Goal: Task Accomplishment & Management: Use online tool/utility

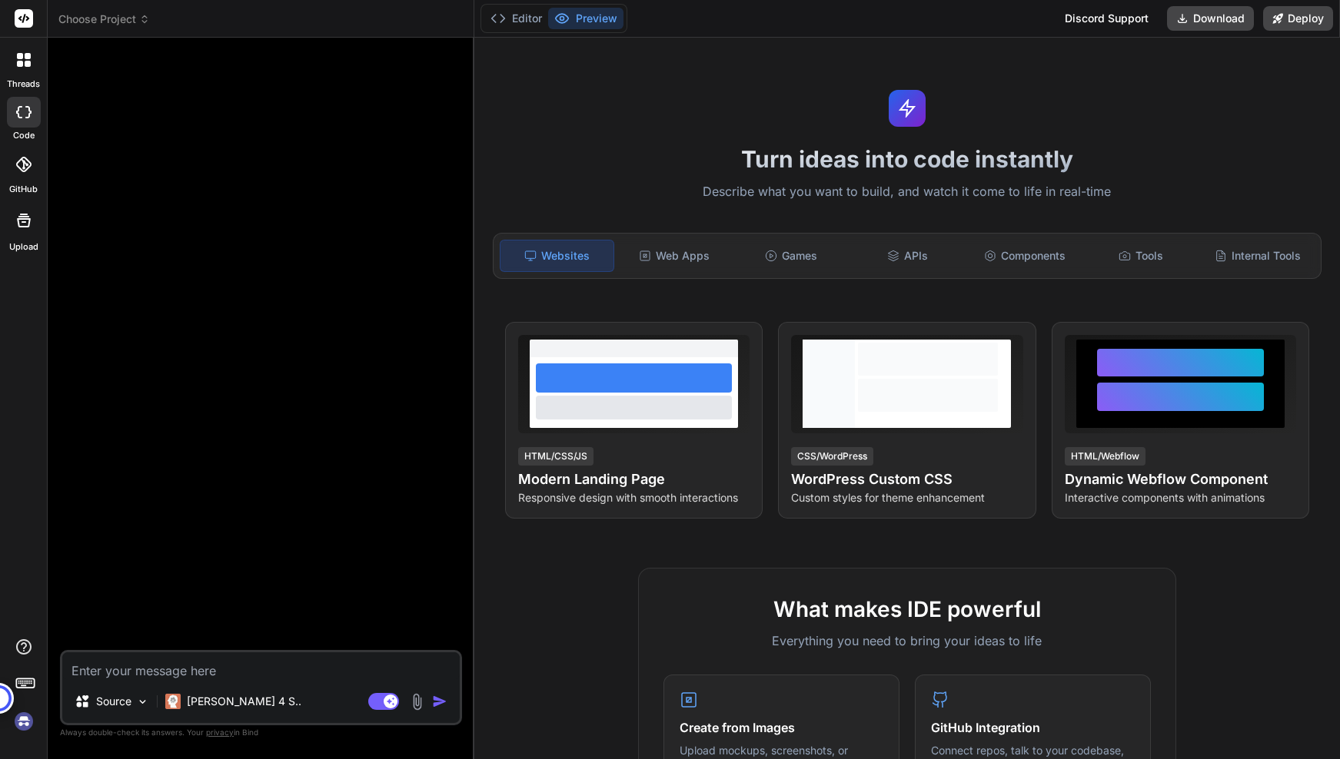
click at [263, 257] on div at bounding box center [262, 350] width 399 height 600
click at [237, 705] on p "[PERSON_NAME] 4 S.." at bounding box center [244, 701] width 115 height 15
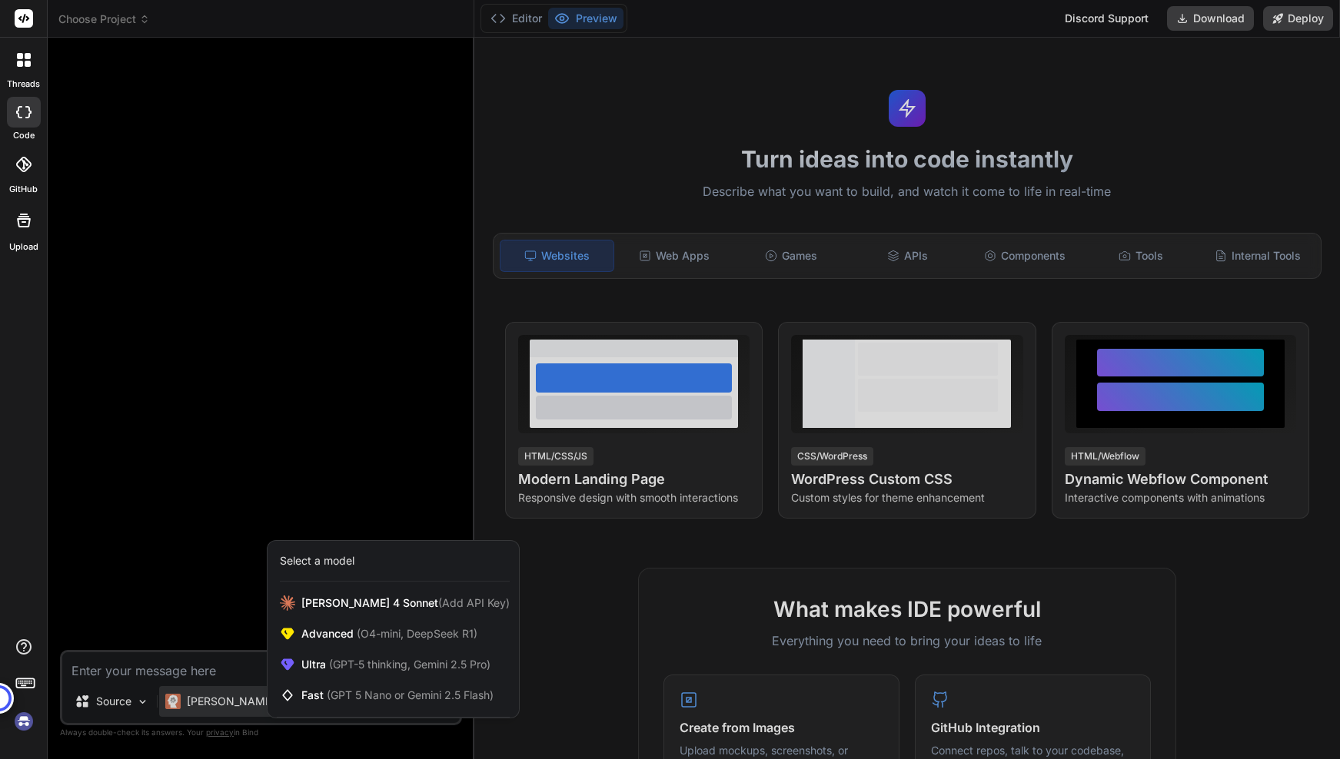
click at [201, 485] on div at bounding box center [670, 379] width 1340 height 759
type textarea "x"
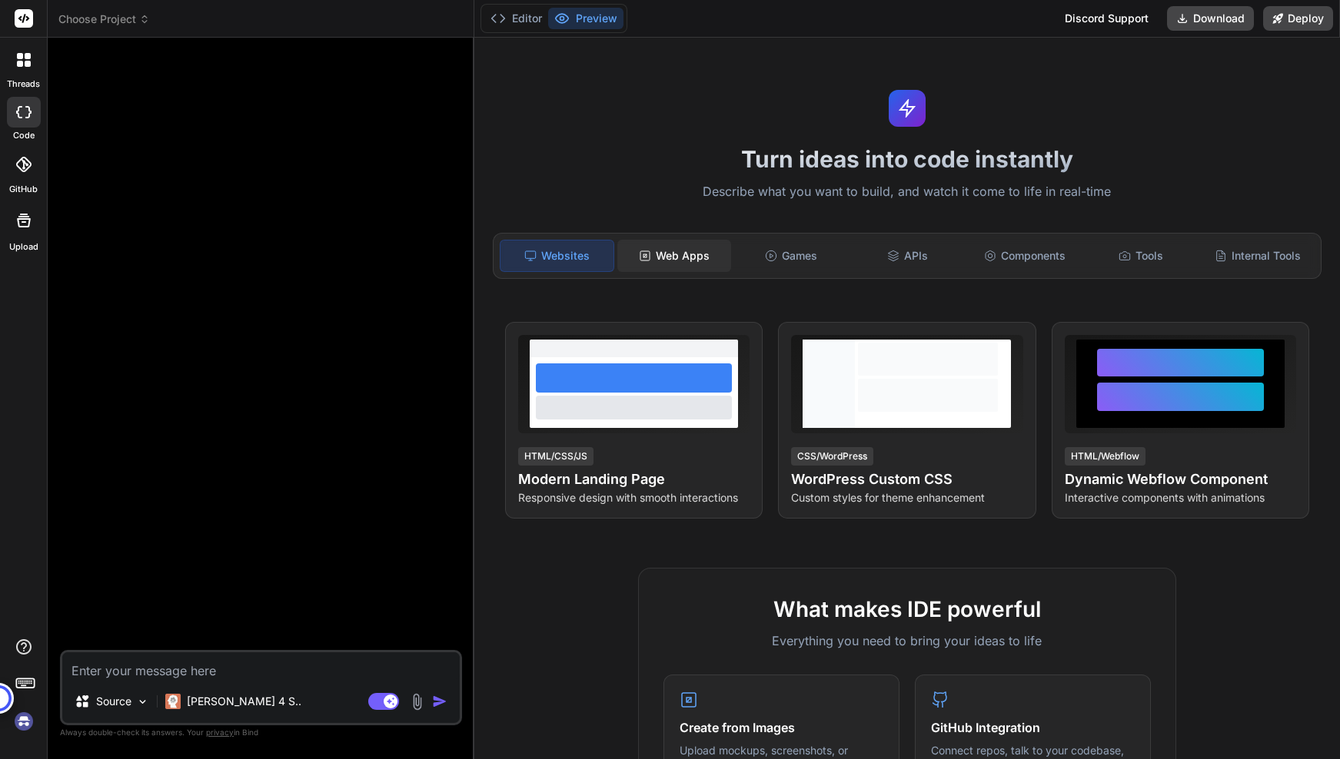
click at [665, 254] on div "Web Apps" at bounding box center [674, 256] width 114 height 32
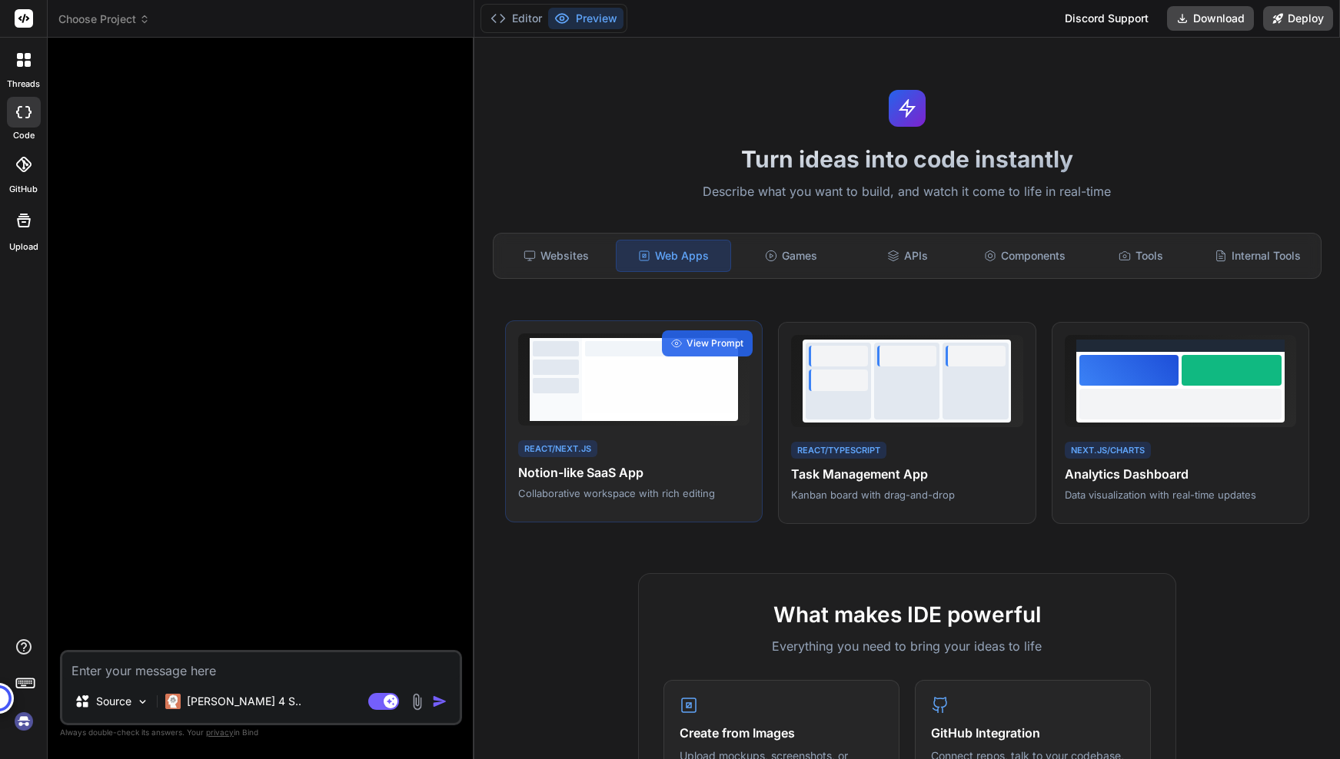
click at [648, 377] on div at bounding box center [660, 387] width 150 height 54
click at [709, 345] on span "View Prompt" at bounding box center [714, 344] width 57 height 14
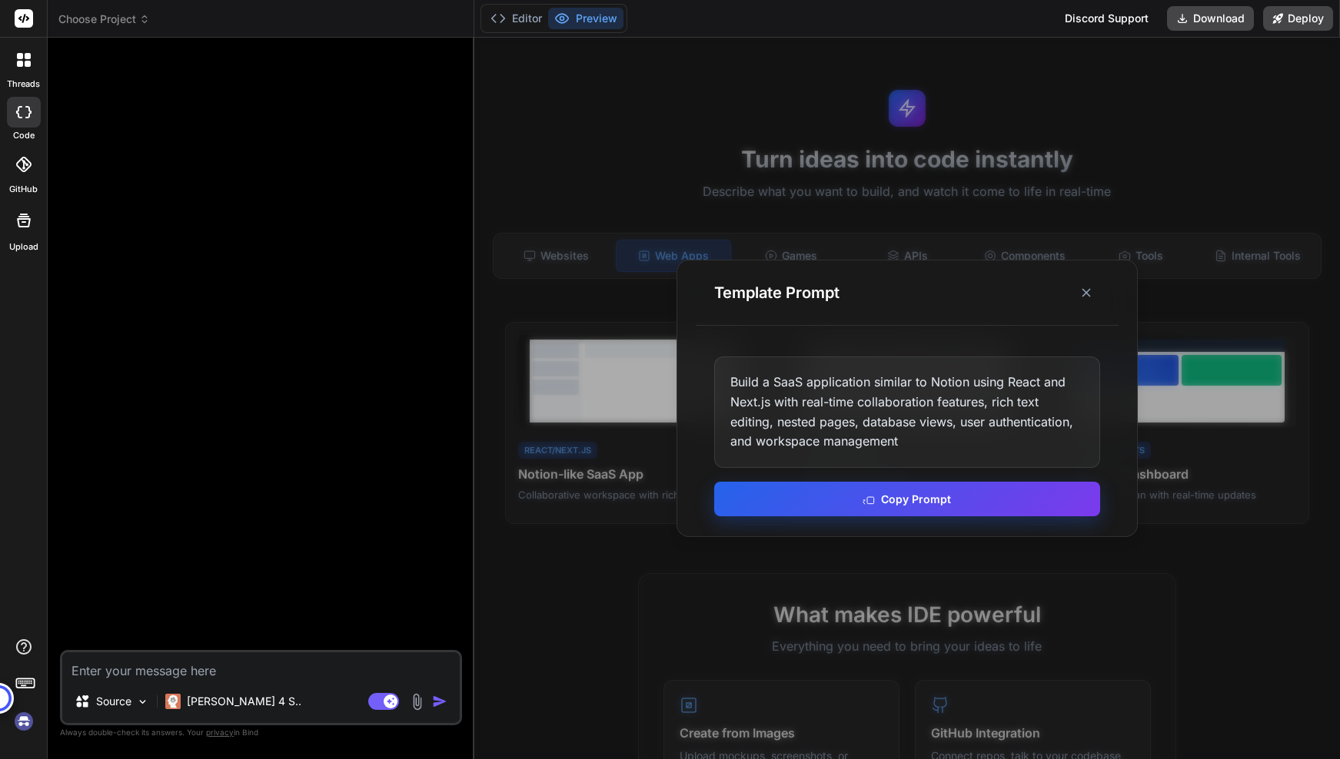
click at [897, 493] on button "Copy Prompt" at bounding box center [907, 499] width 386 height 35
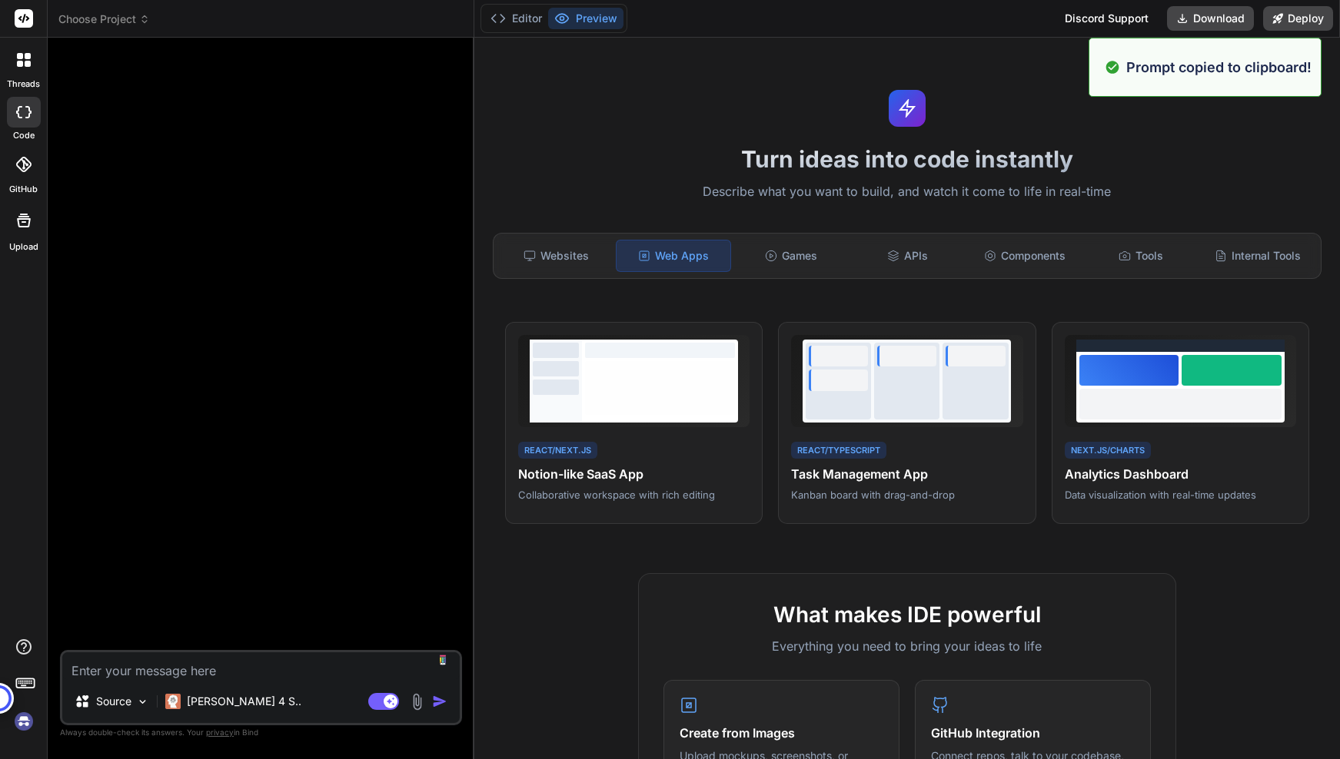
click at [234, 669] on textarea at bounding box center [260, 667] width 397 height 28
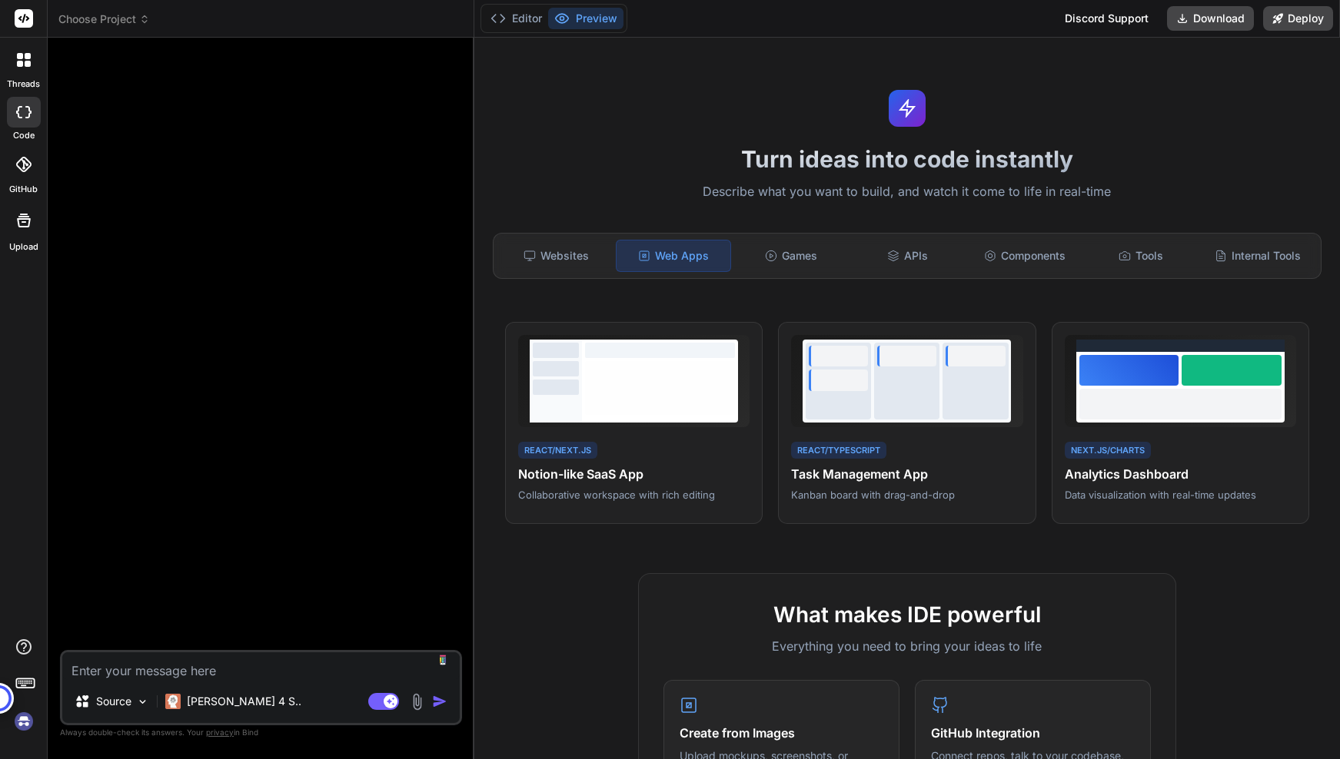
paste textarea "Build a SaaS application similar to Notion using React and Next.js with real-ti…"
type textarea "Build a SaaS application similar to Notion using React and Next.js with real-ti…"
type textarea "x"
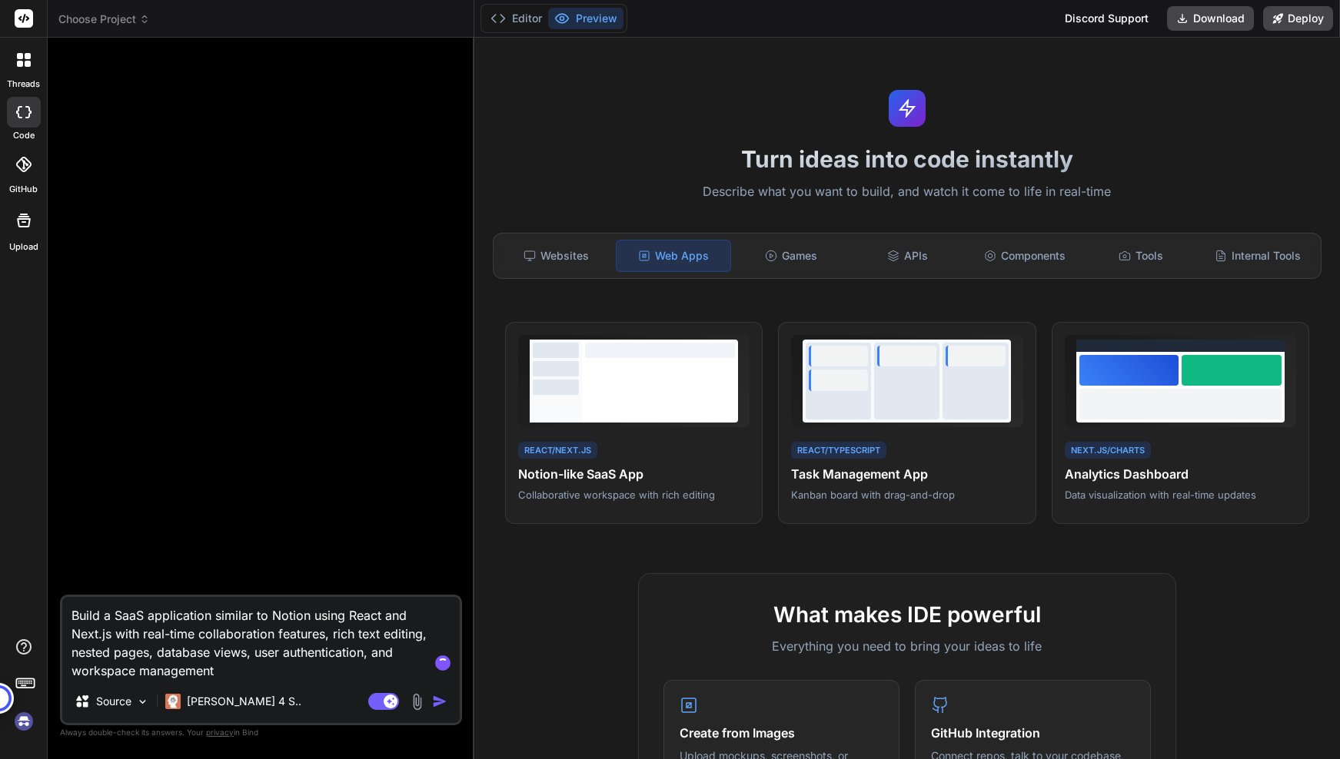
type textarea "Build a SaaS application similar to Notion using React and Next.js with real-ti…"
click at [434, 707] on img "button" at bounding box center [439, 701] width 15 height 15
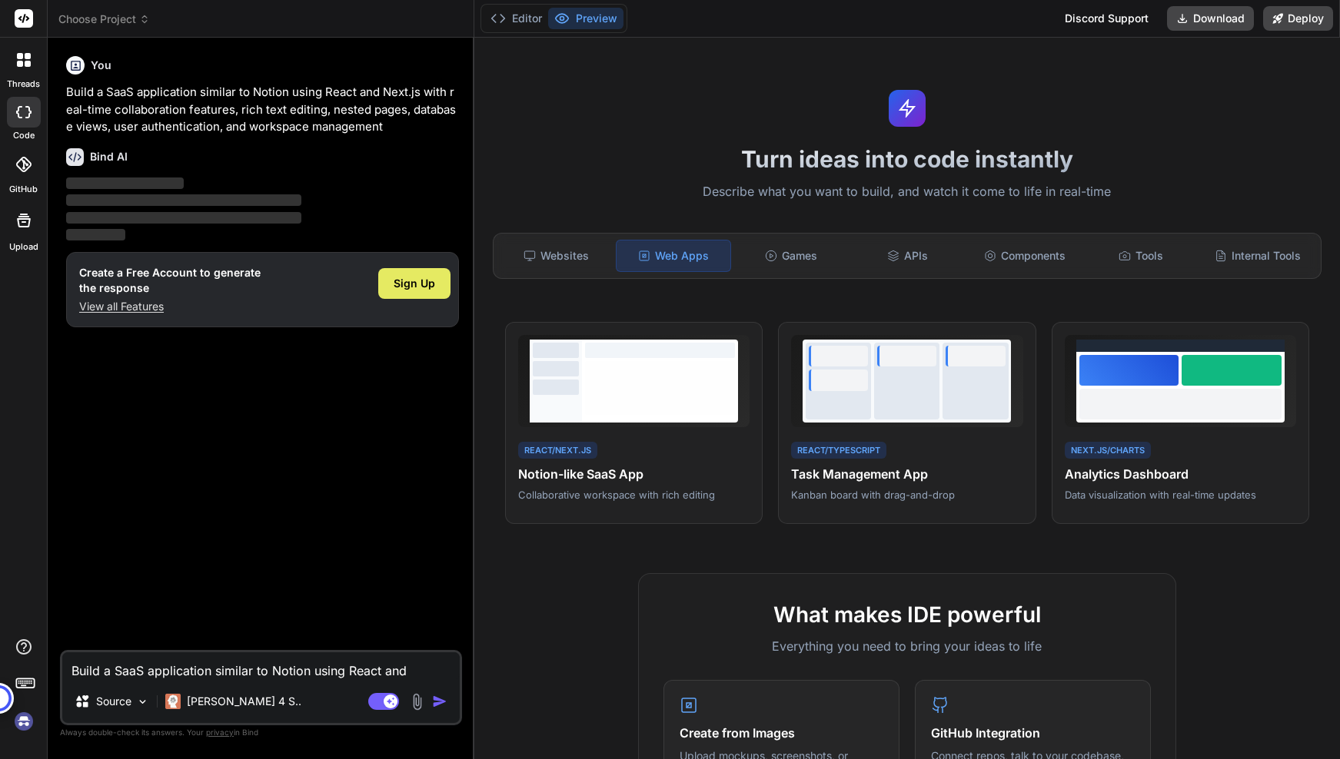
click at [403, 284] on span "Sign Up" at bounding box center [415, 283] width 42 height 15
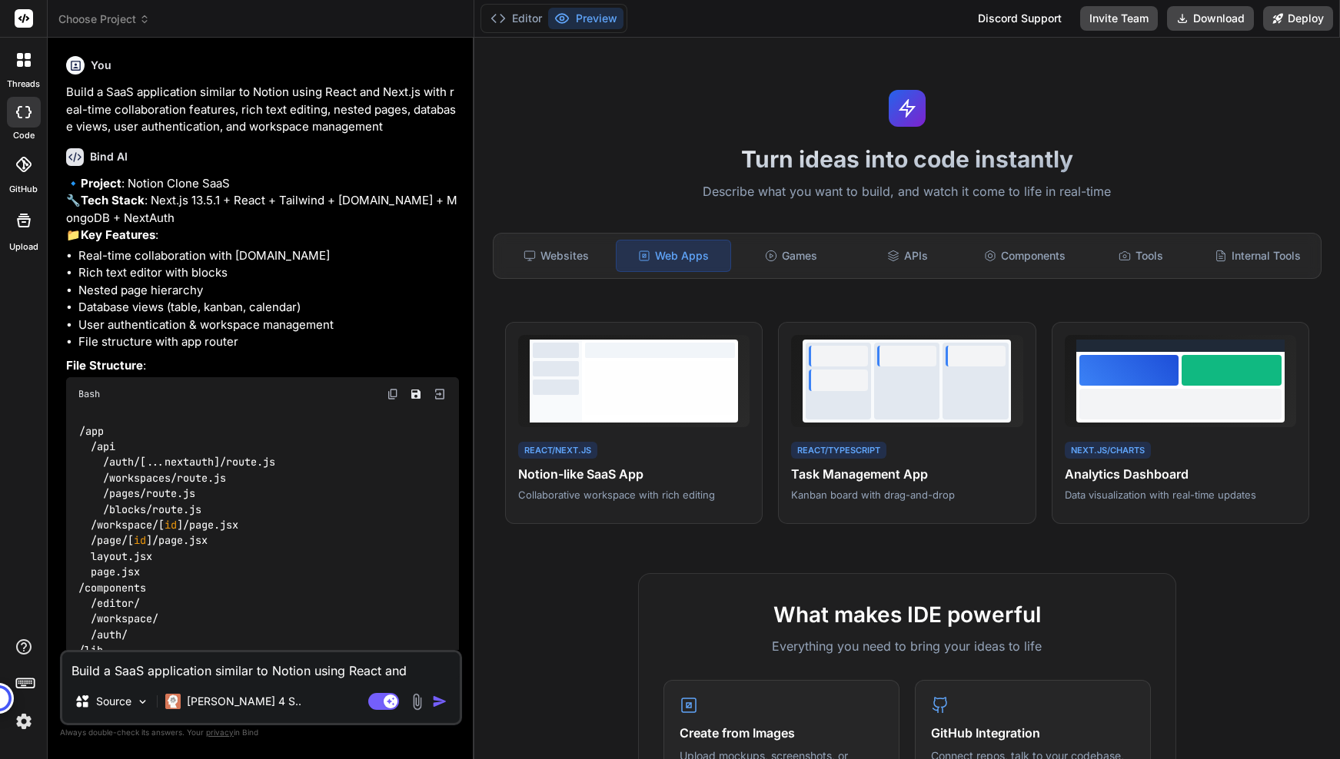
type textarea "x"
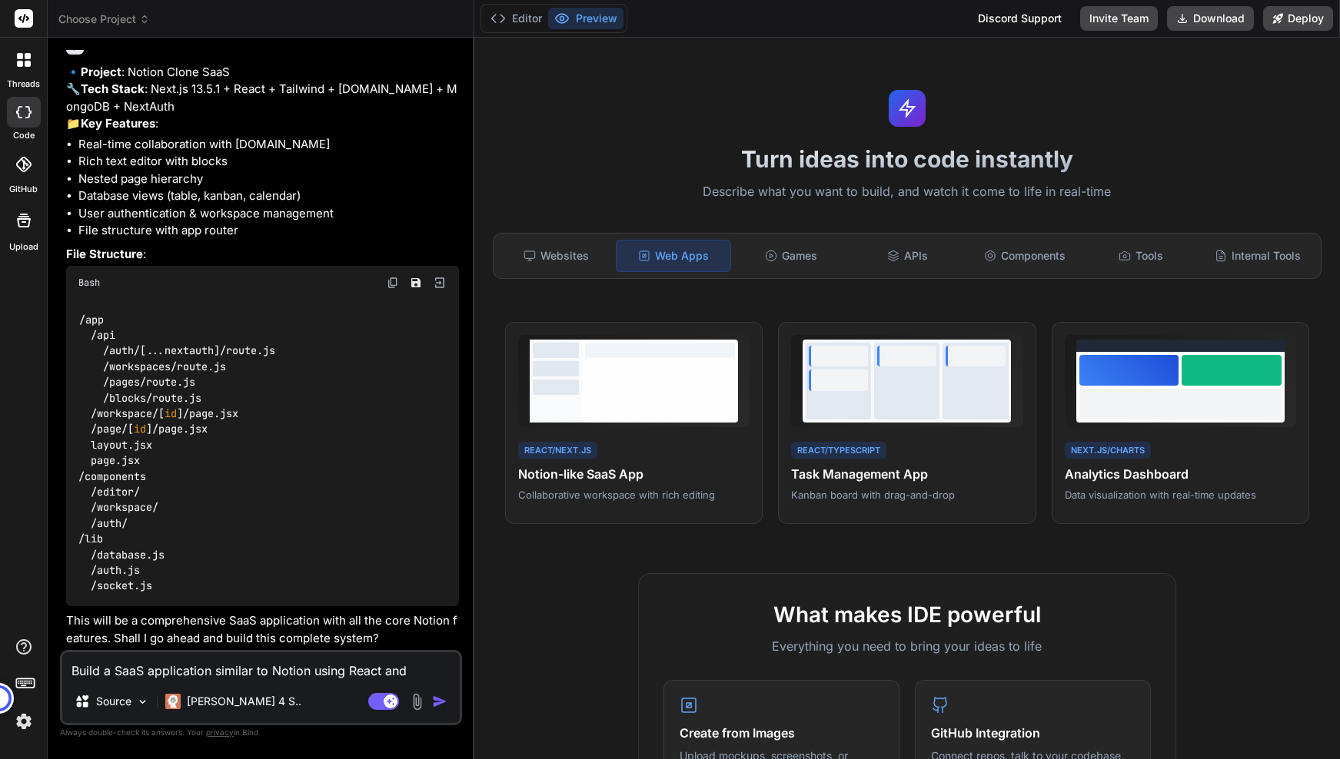
click at [294, 666] on textarea "Build a SaaS application similar to Notion using React and Next.js with real-ti…" at bounding box center [260, 667] width 397 height 28
type textarea "y"
type textarea "x"
type textarea "ye"
type textarea "x"
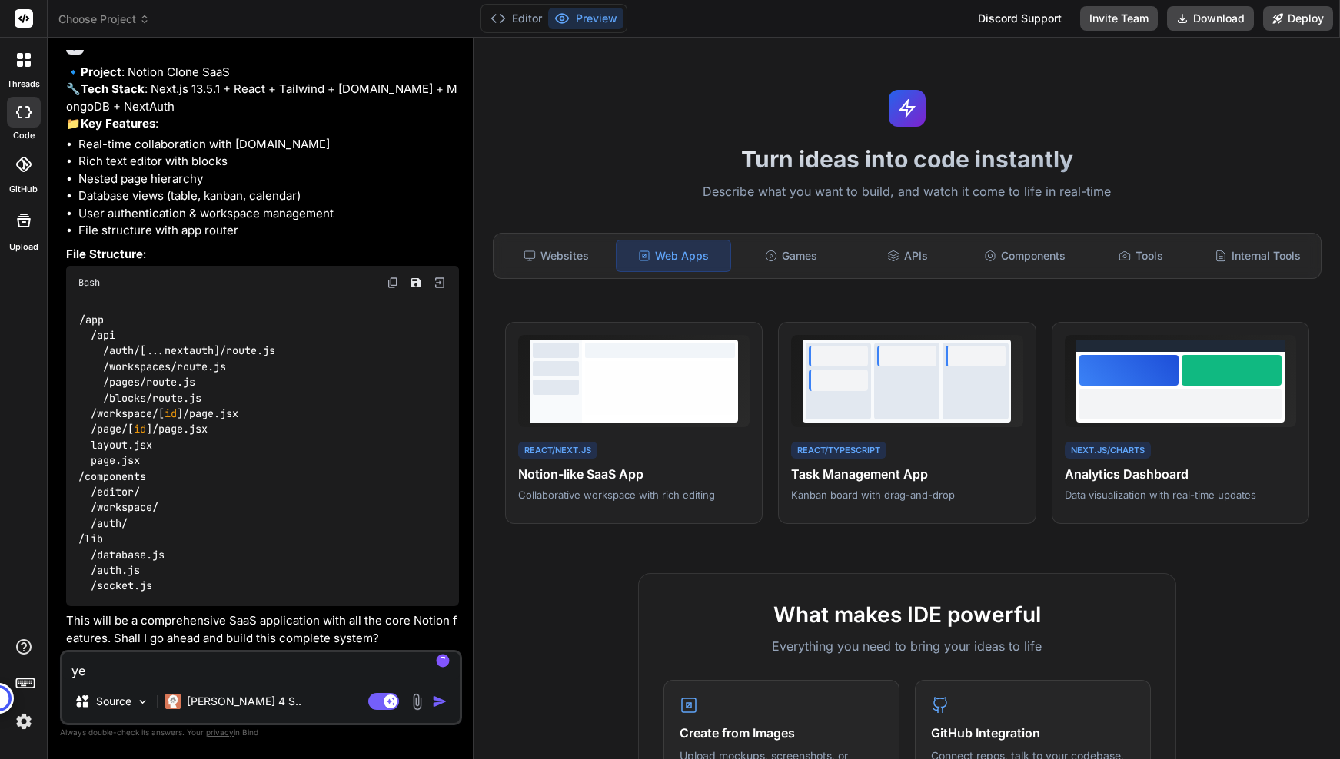
type textarea "yes"
type textarea "x"
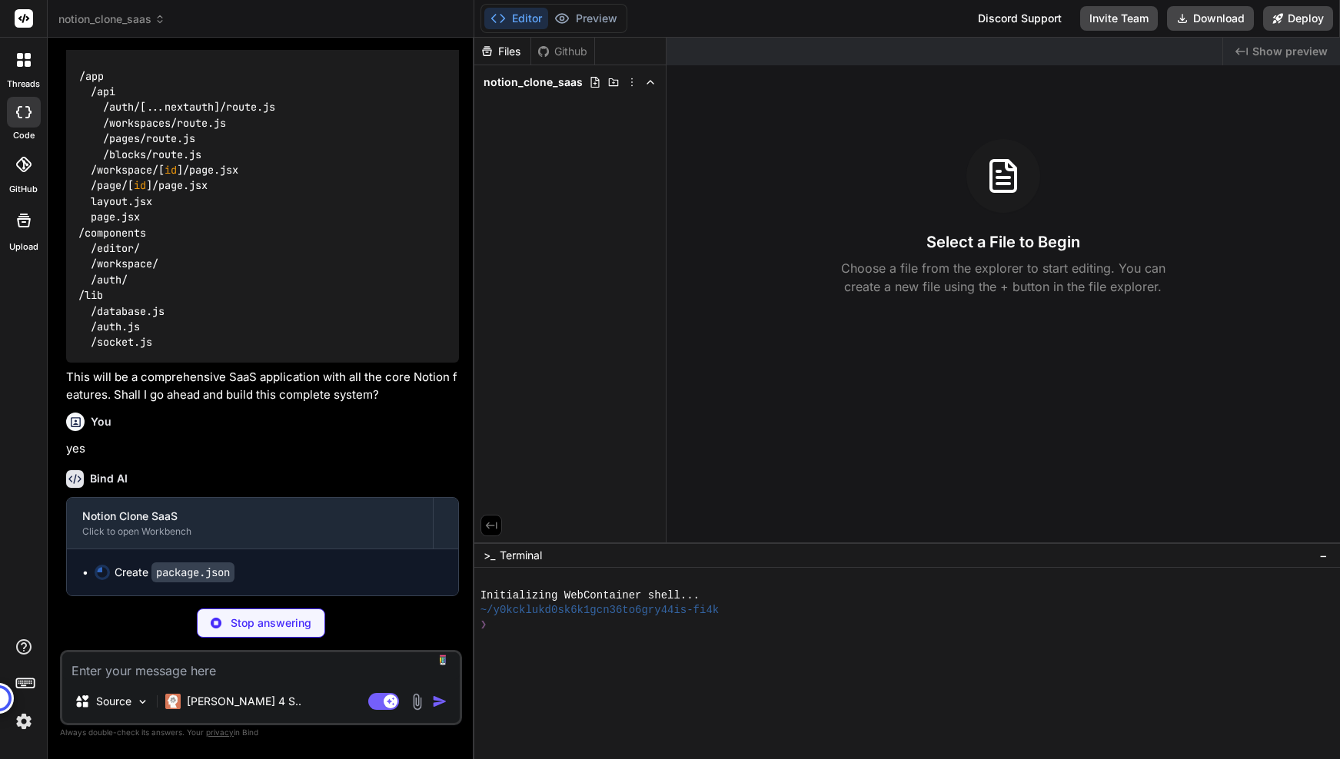
scroll to position [389, 0]
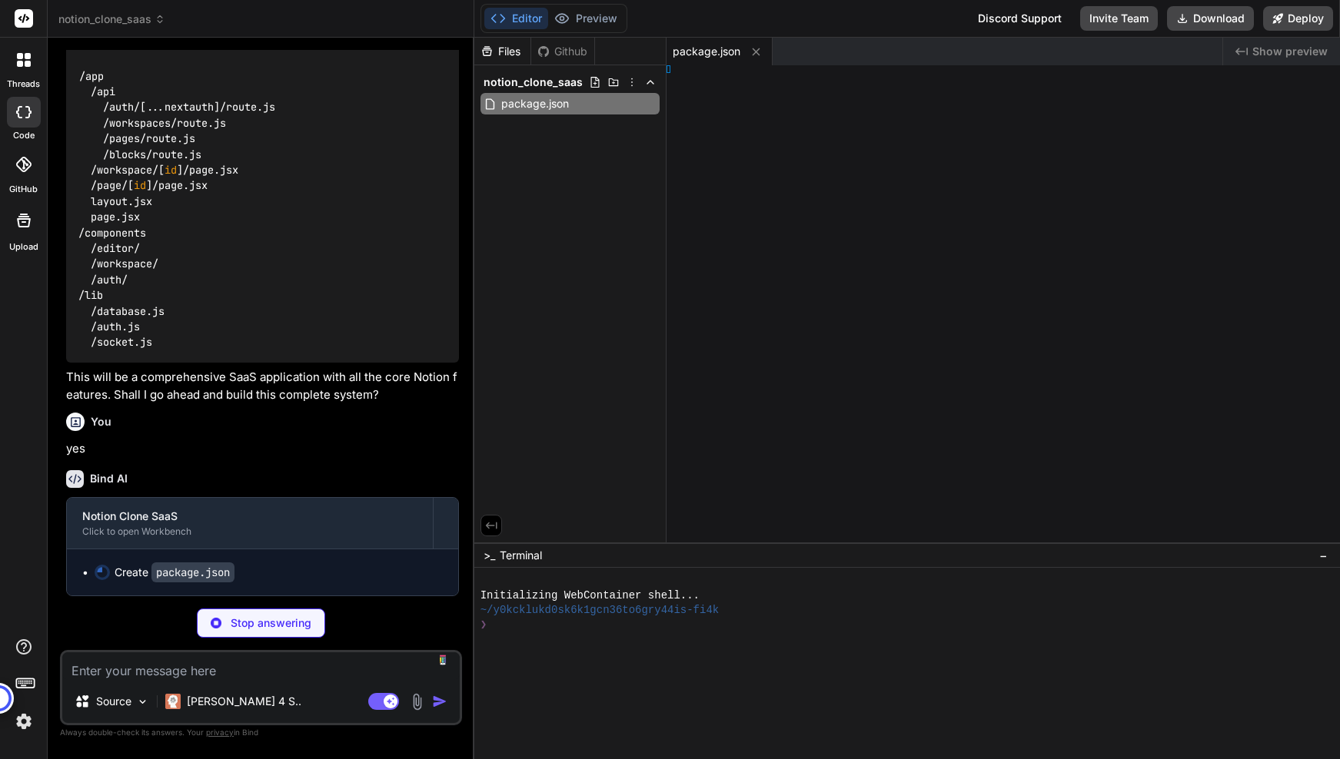
type textarea "x"
type textarea "extConfig"
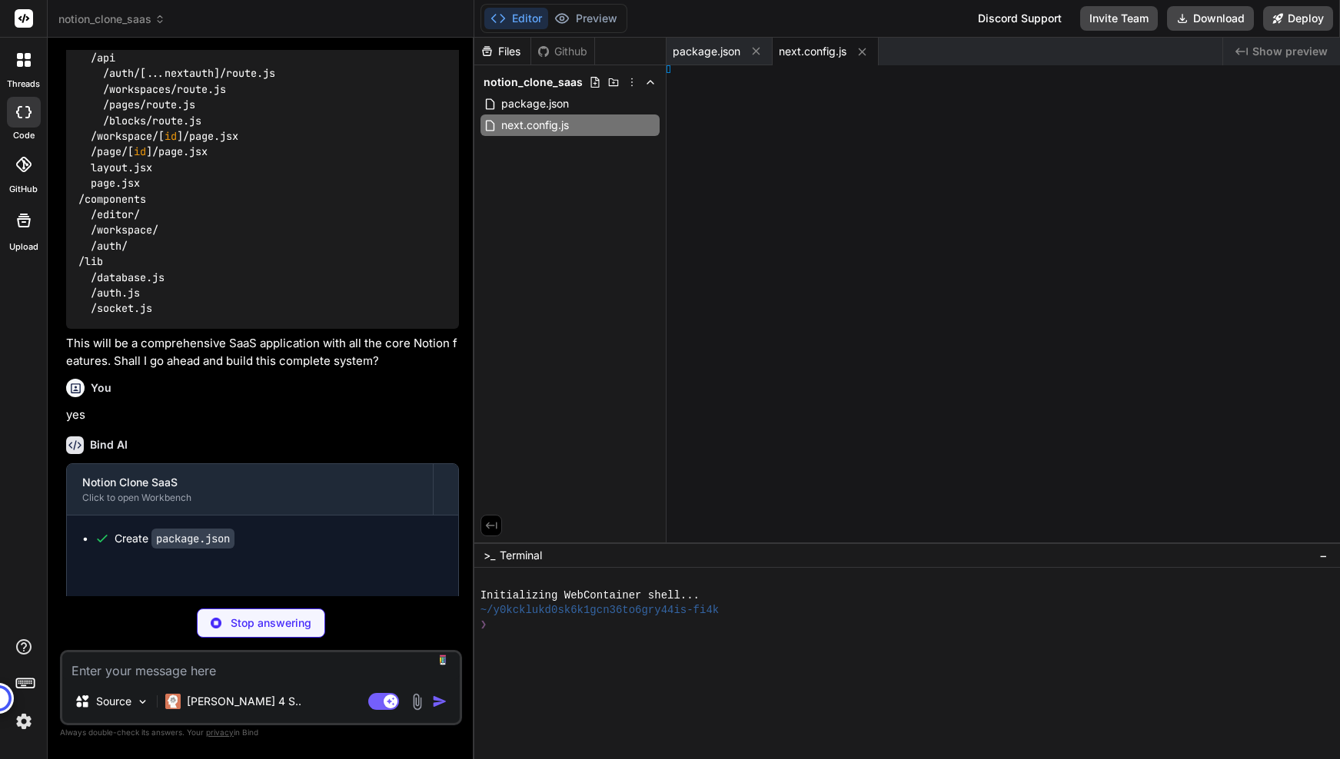
type textarea "x"
type textarea ", ], }"
type textarea "x"
type textarea ", }, }"
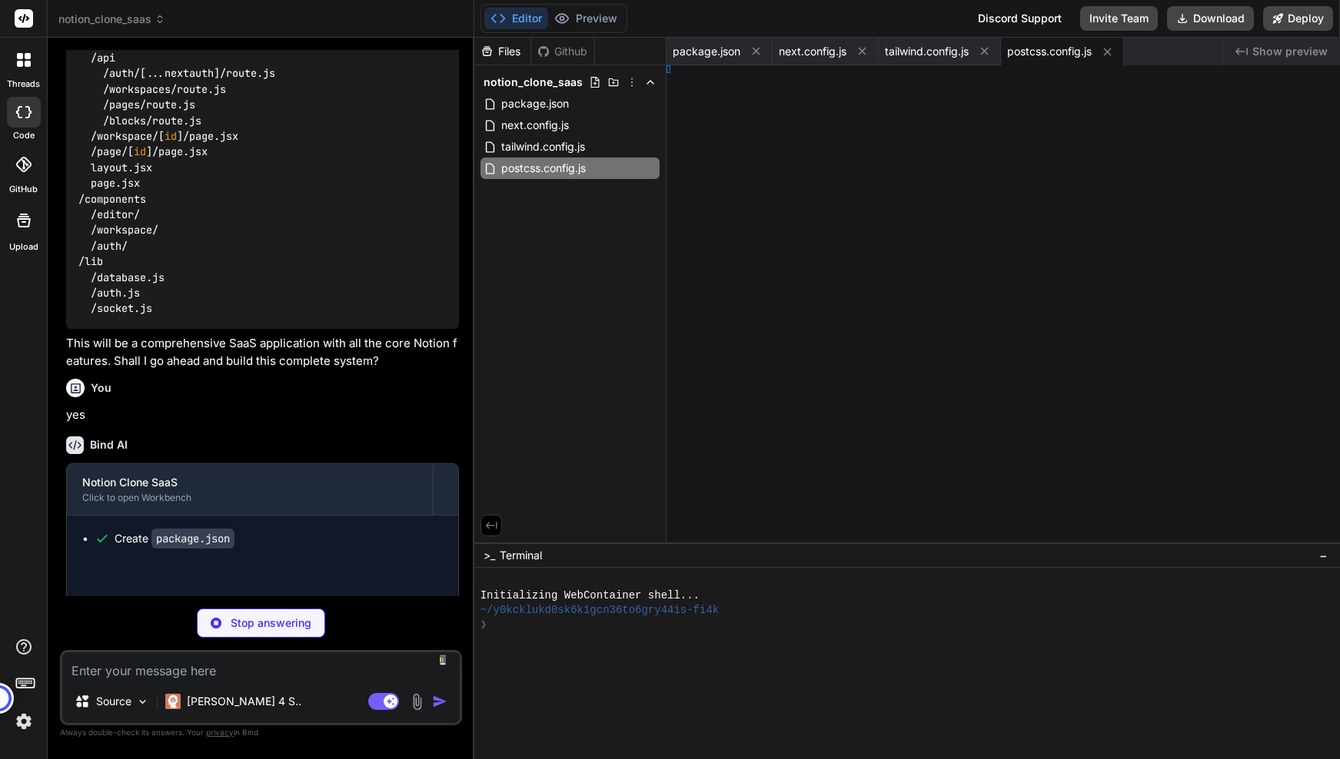
type textarea "x"
type textarea "} } }"
type textarea "x"
type textarea "e"
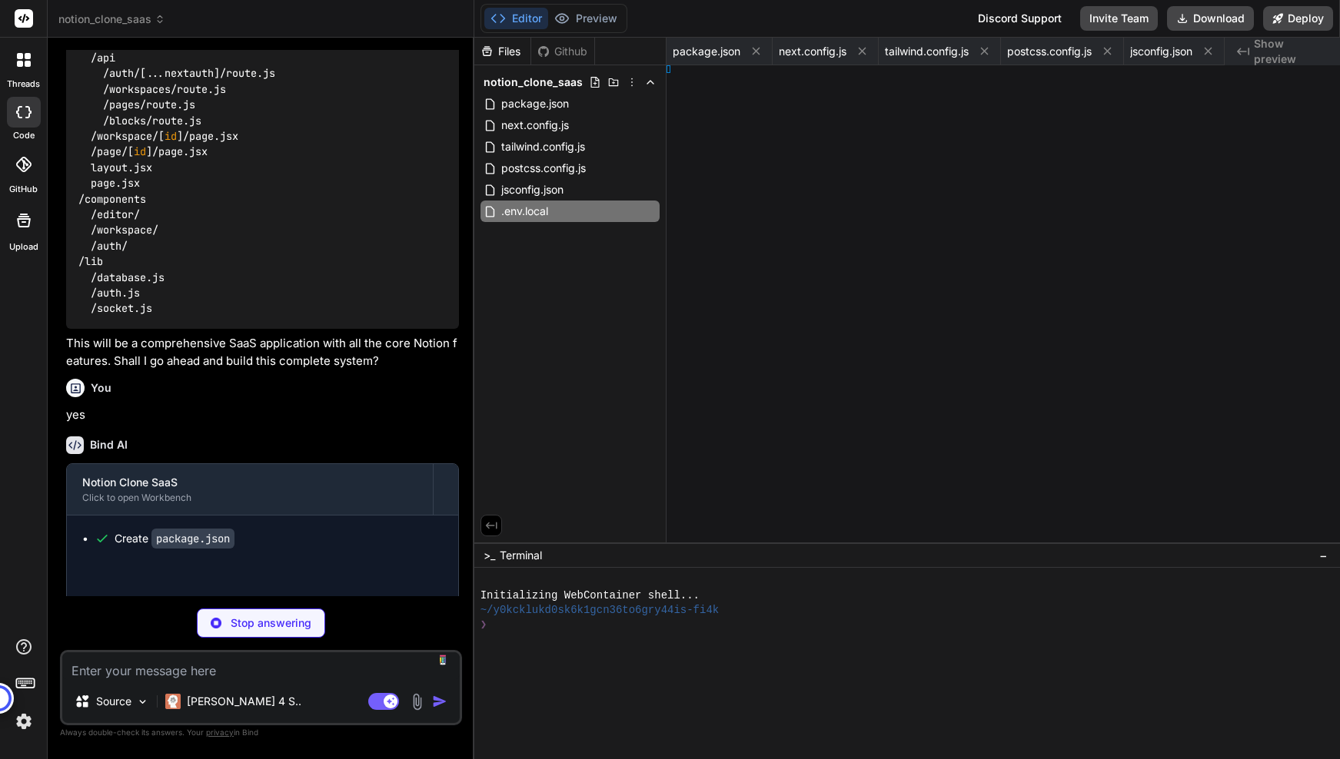
type textarea "x"
type textarea "ap-1; }"
type textarea "x"
type textarea "nect"
type textarea "x"
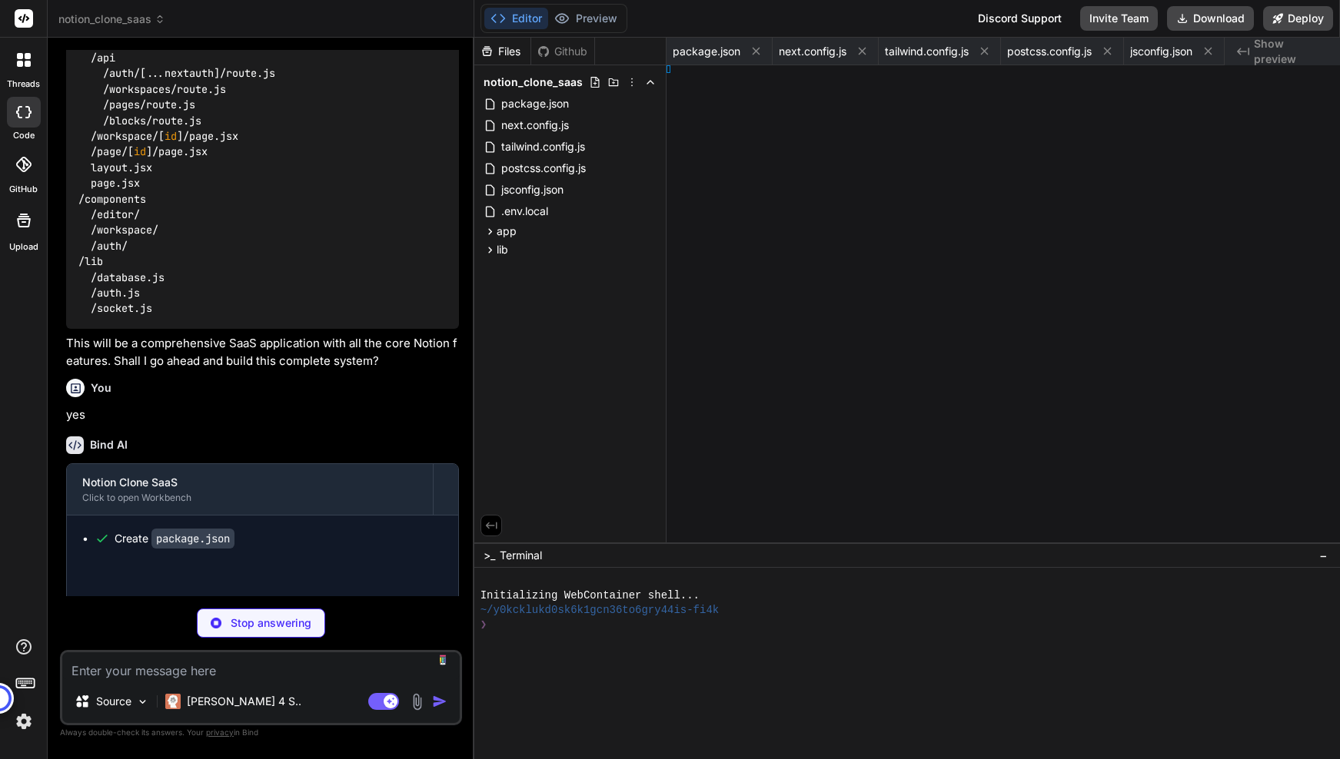
type textarea "hema)"
type textarea "x"
type textarea "a)"
type textarea "x"
type textarea "geSchema)"
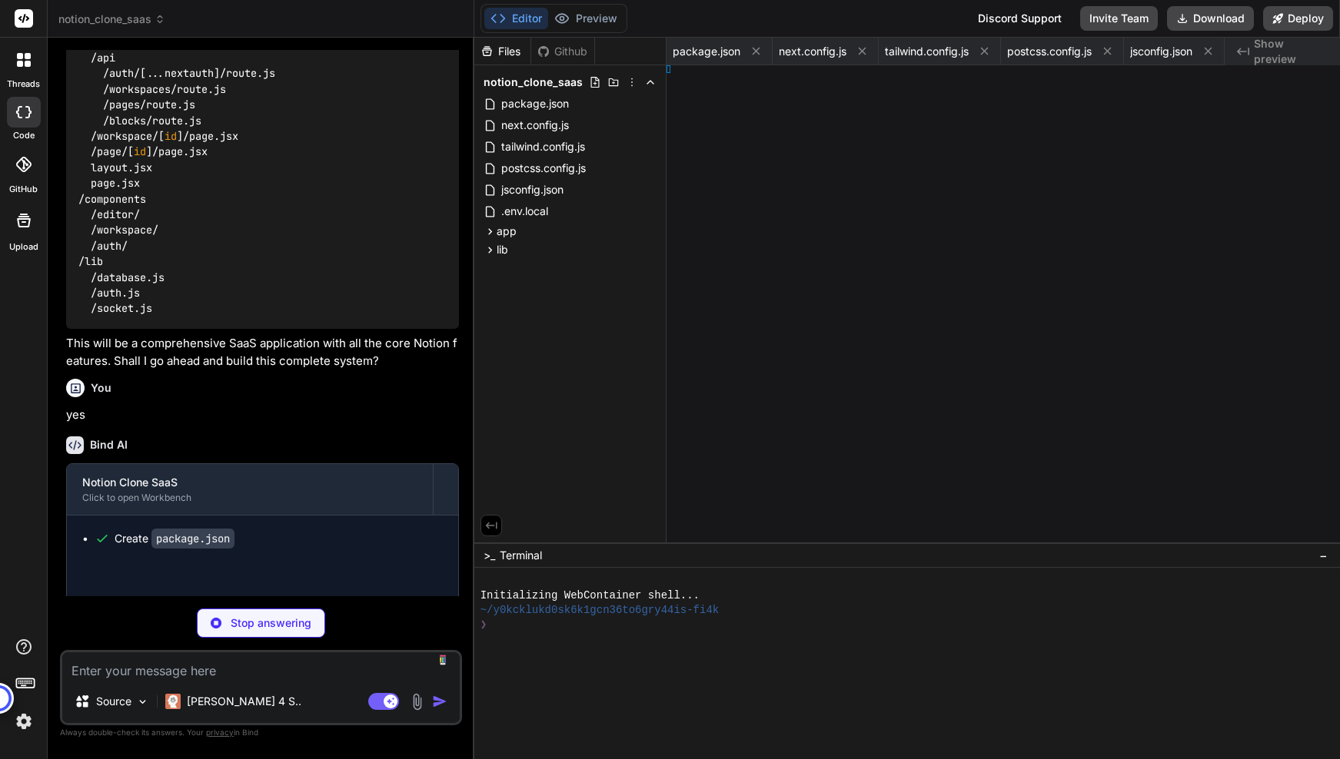
type textarea "x"
type textarea "}, }, }"
type textarea "x"
type textarea "}"
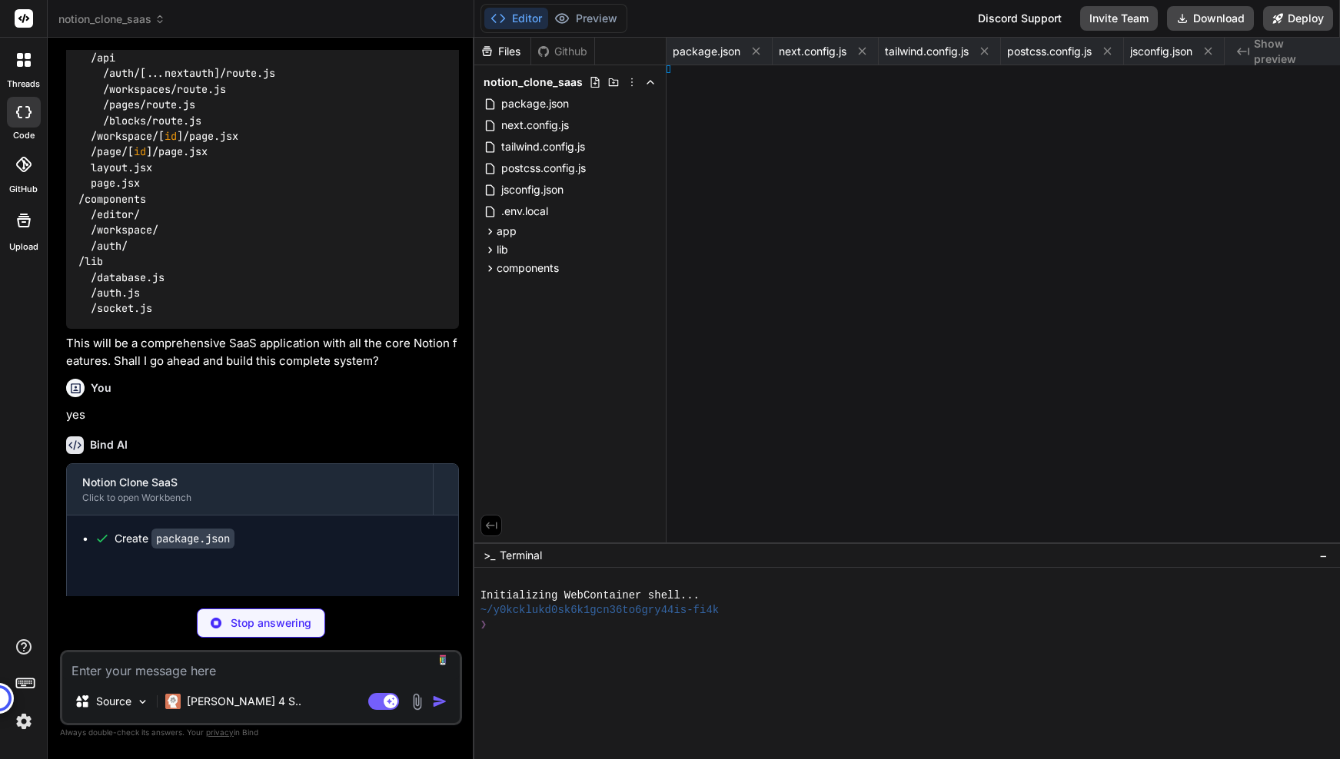
type textarea "x"
type textarea ") }"
type textarea "x"
type textarea "}"
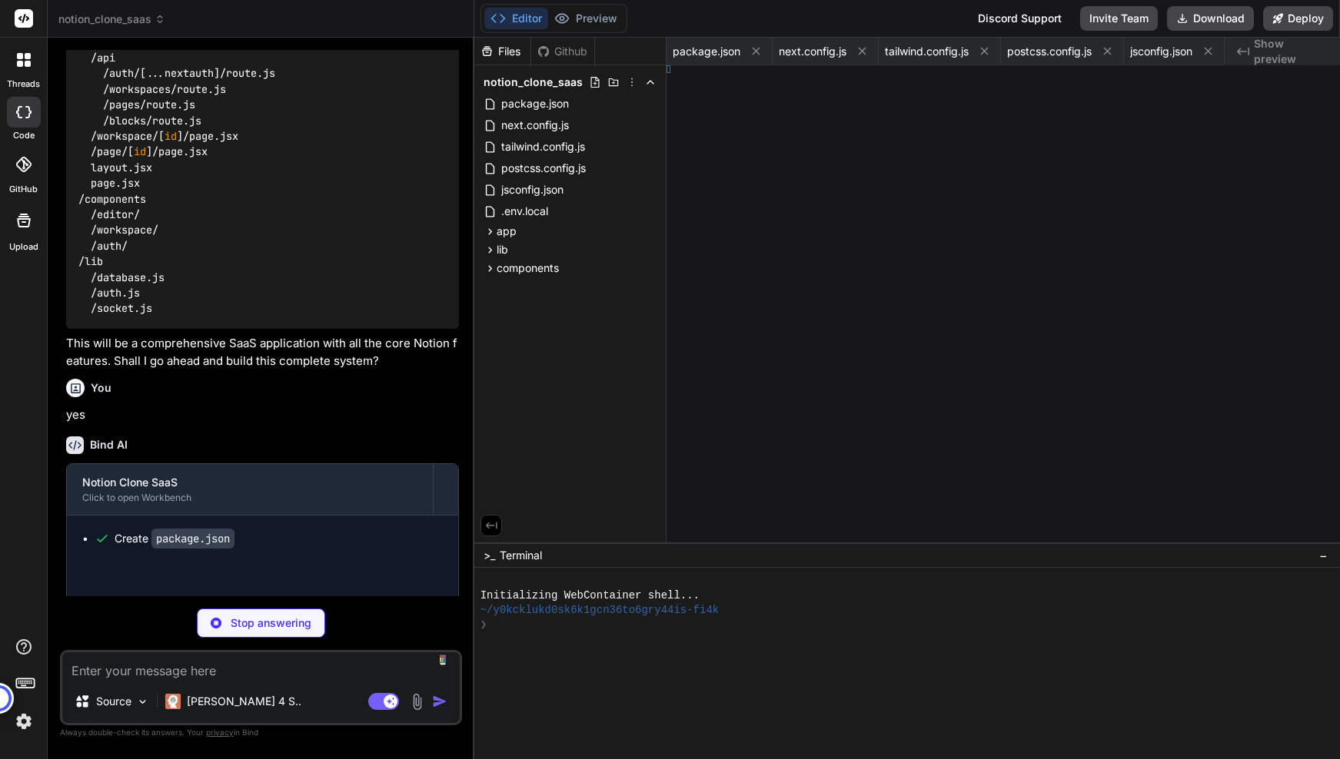
type textarea "x"
type textarea "/div> ) }"
type textarea "x"
type textarea "html> ) }"
type textarea "x"
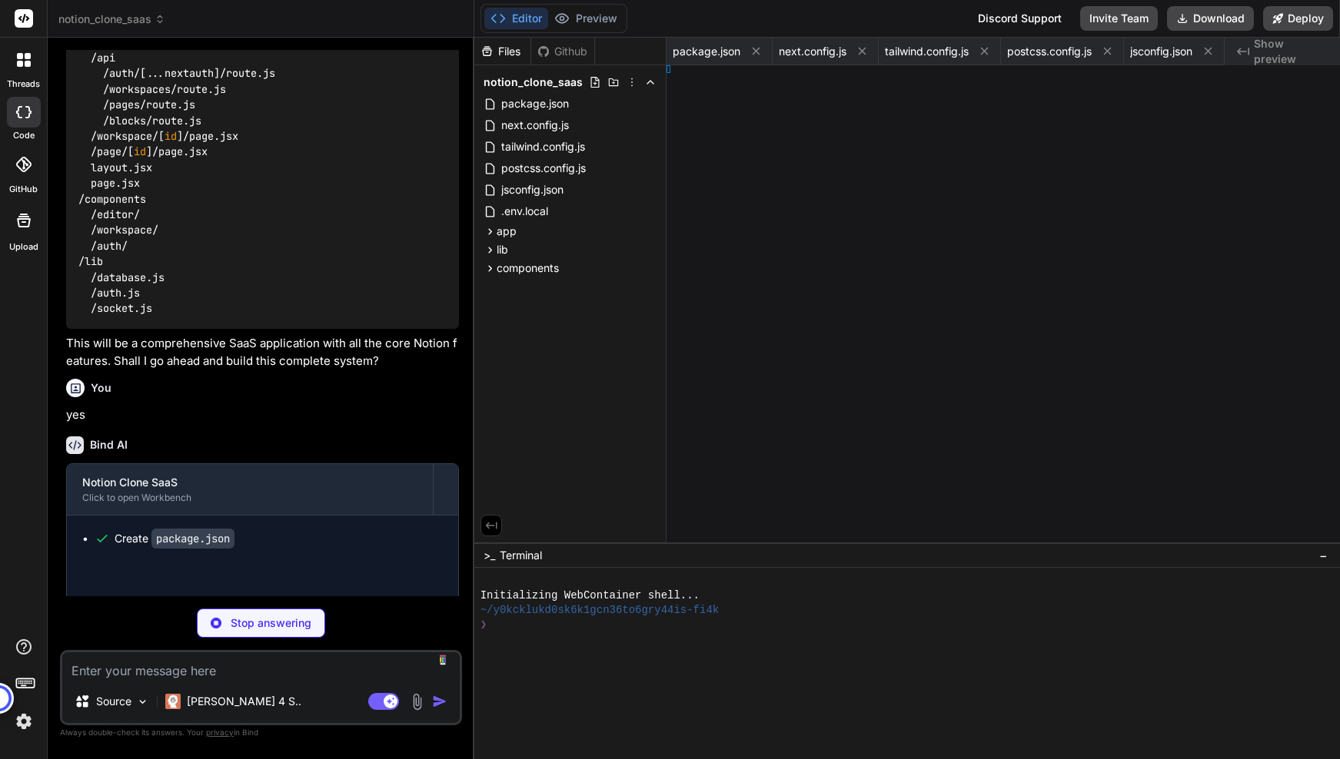
type textarea "> ) }"
type textarea "x"
type textarea "}"
type textarea "x"
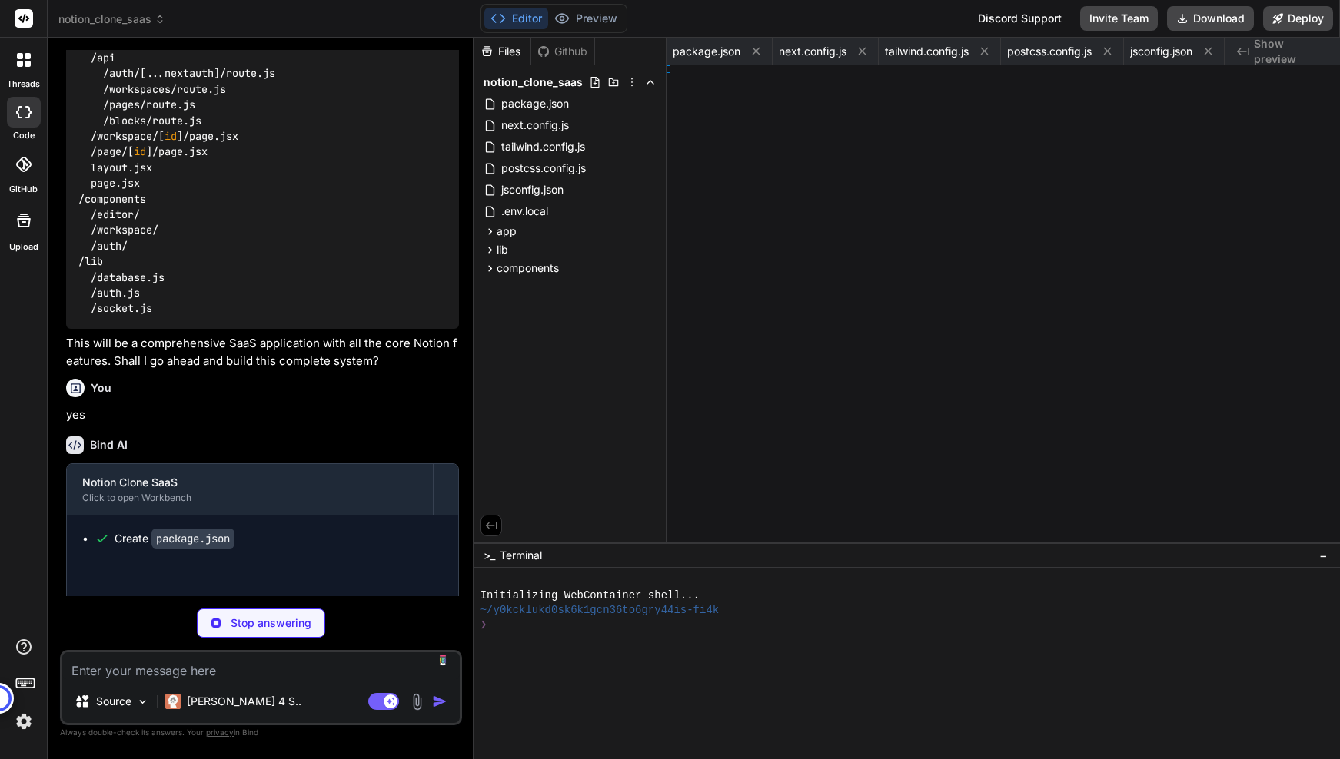
type textarea "}"
type textarea "x"
type textarea "div> ) }"
type textarea "x"
type textarea "T }"
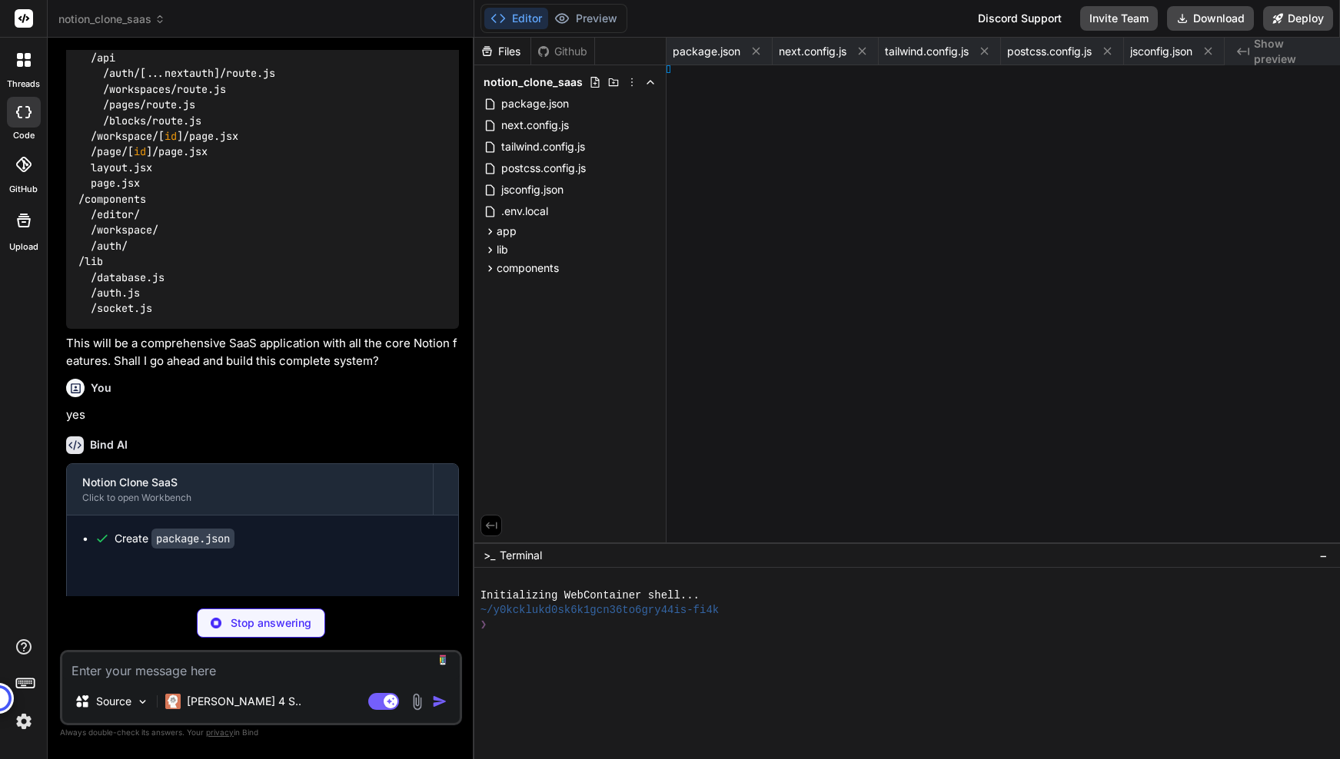
type textarea "x"
type textarea "} }"
type textarea "x"
type textarea ") } }"
type textarea "x"
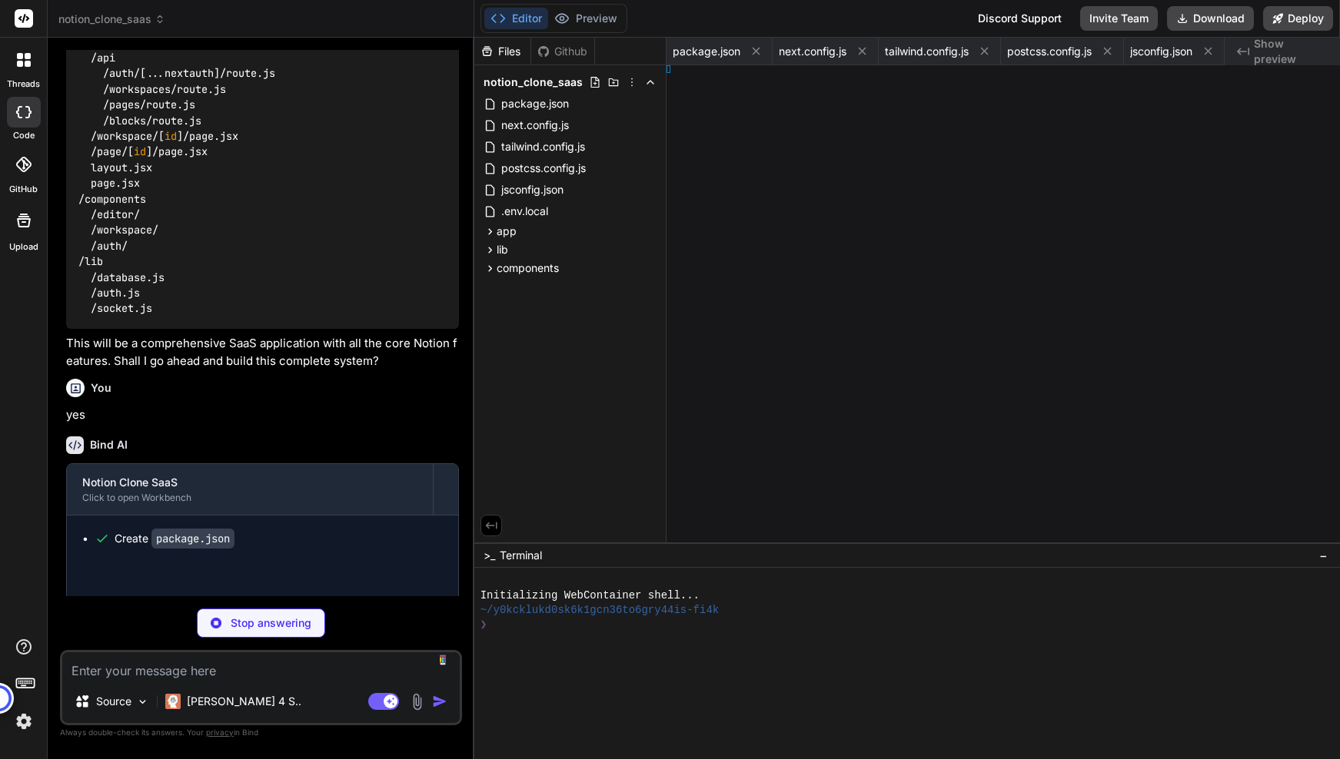
type textarea "x"
type textarea "} }"
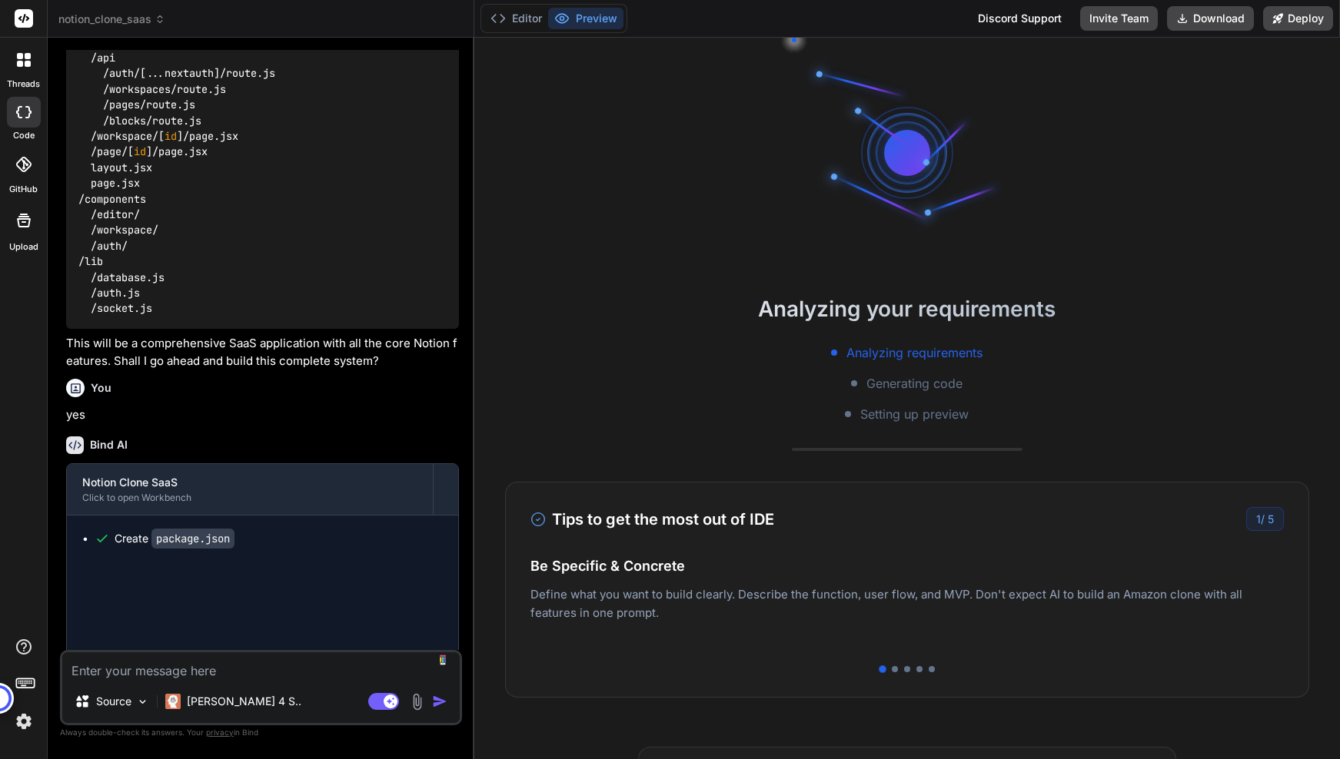
type textarea "x"
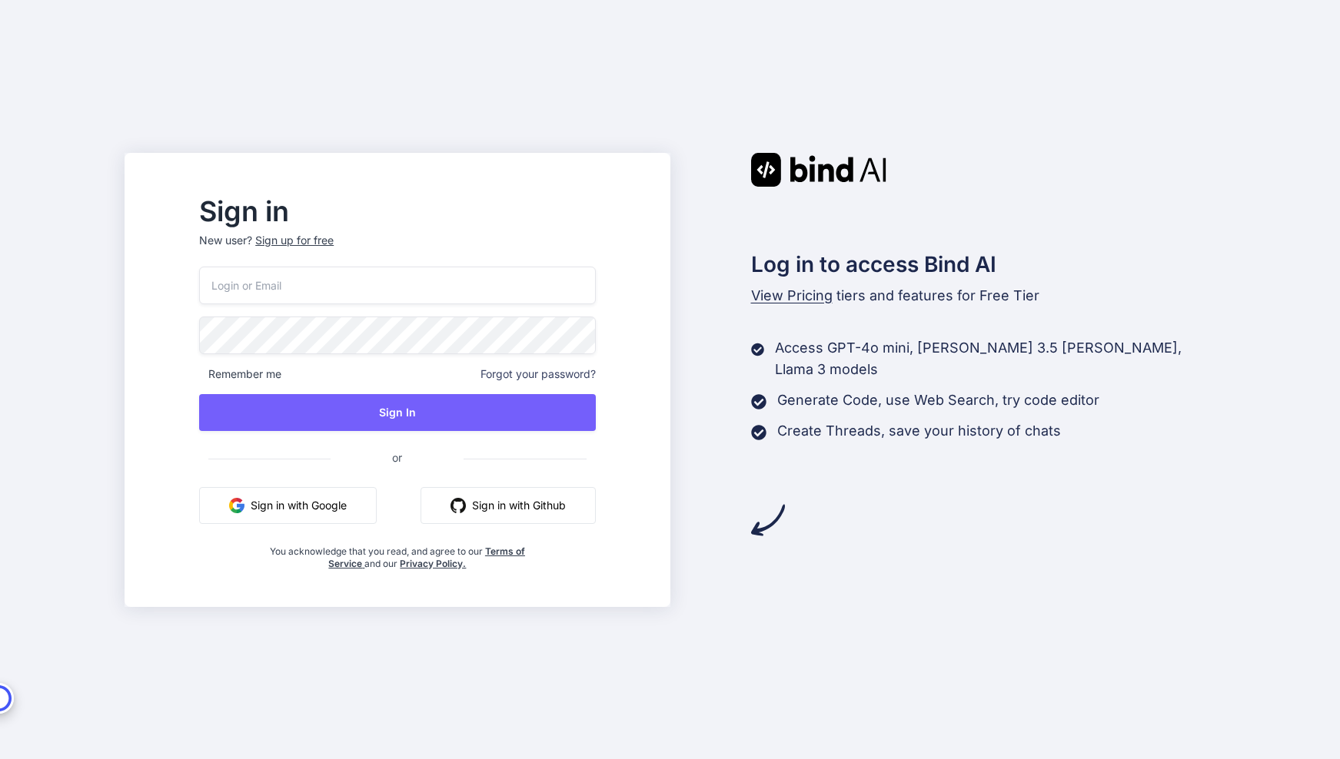
click at [550, 286] on input "email" at bounding box center [397, 286] width 396 height 38
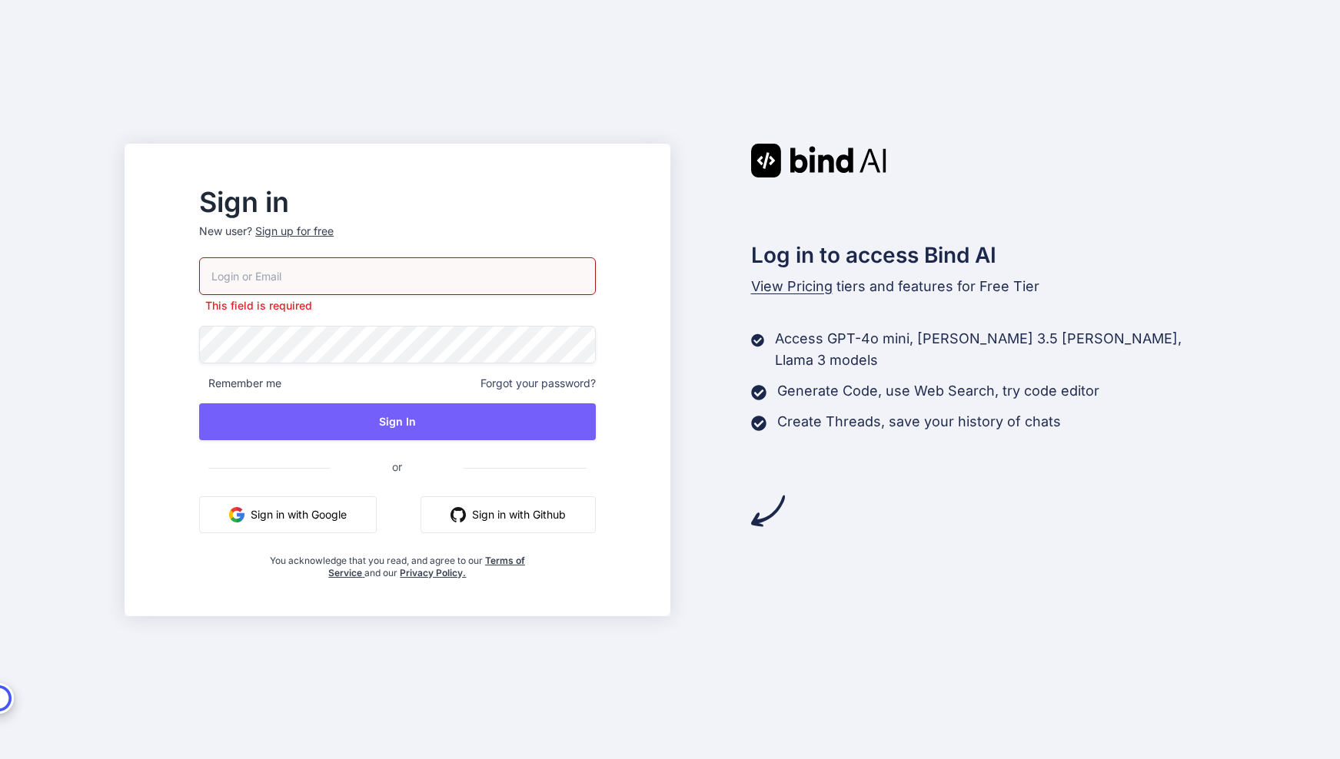
click at [360, 503] on button "Sign in with Google" at bounding box center [288, 515] width 178 height 37
